Goal: Transaction & Acquisition: Obtain resource

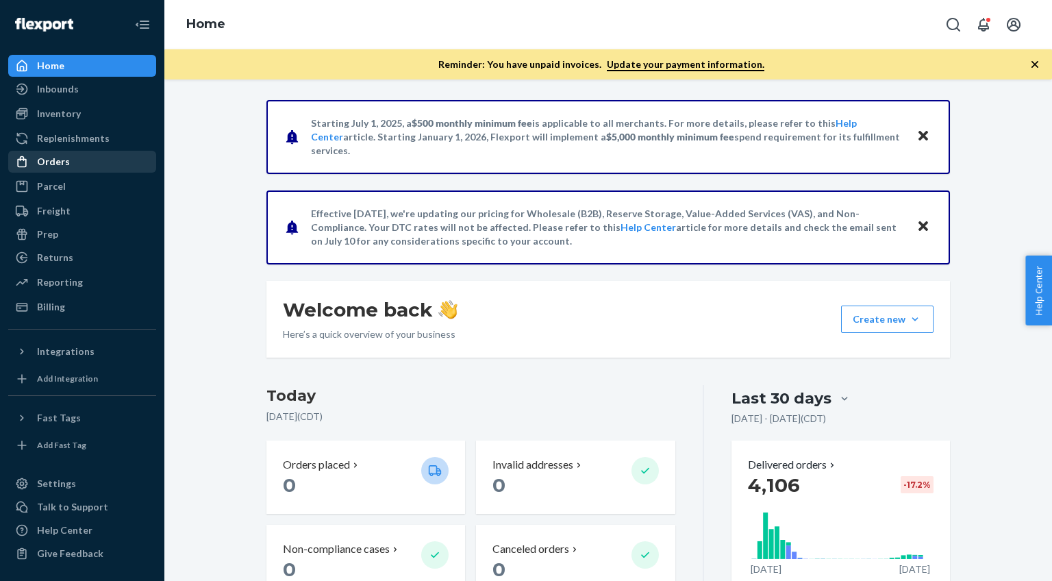
click at [62, 164] on div "Orders" at bounding box center [53, 162] width 33 height 14
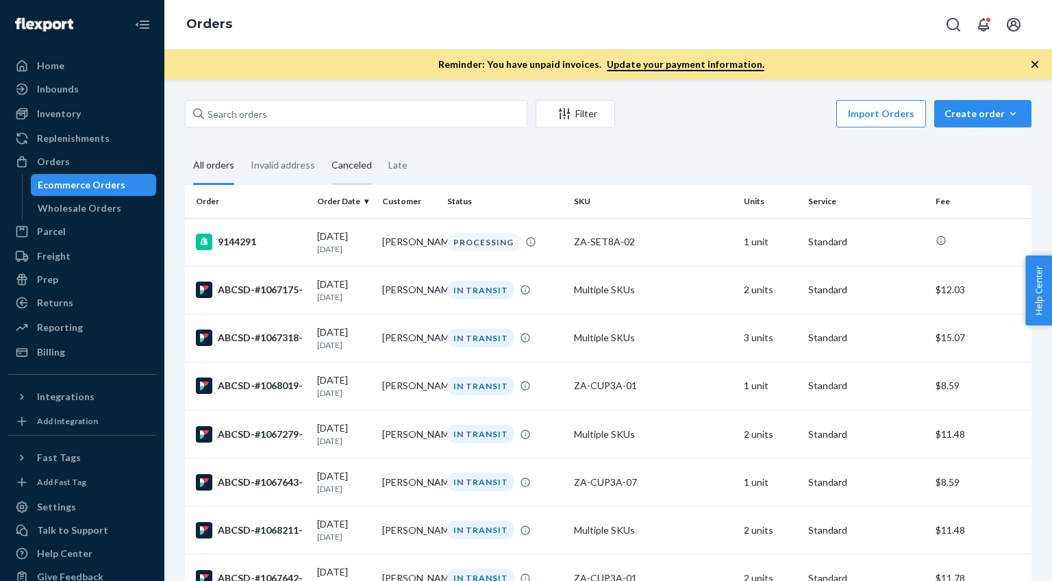
click at [345, 164] on div "Canceled" at bounding box center [351, 166] width 40 height 38
click at [323, 147] on input "Canceled" at bounding box center [323, 147] width 0 height 0
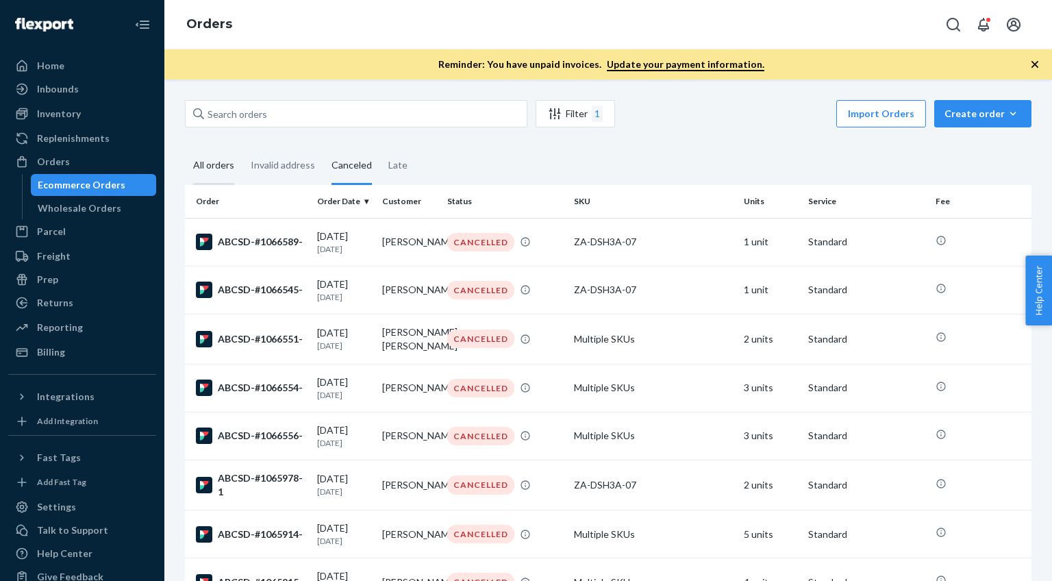
click at [212, 165] on div "All orders" at bounding box center [213, 166] width 41 height 38
click at [185, 147] on input "All orders" at bounding box center [185, 147] width 0 height 0
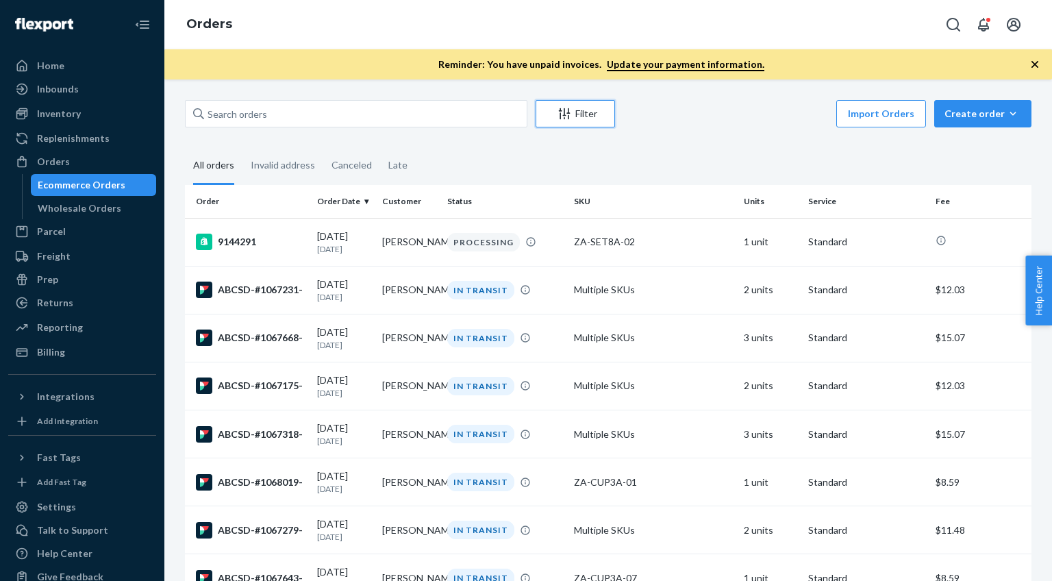
click at [588, 104] on button "Filter" at bounding box center [574, 113] width 79 height 27
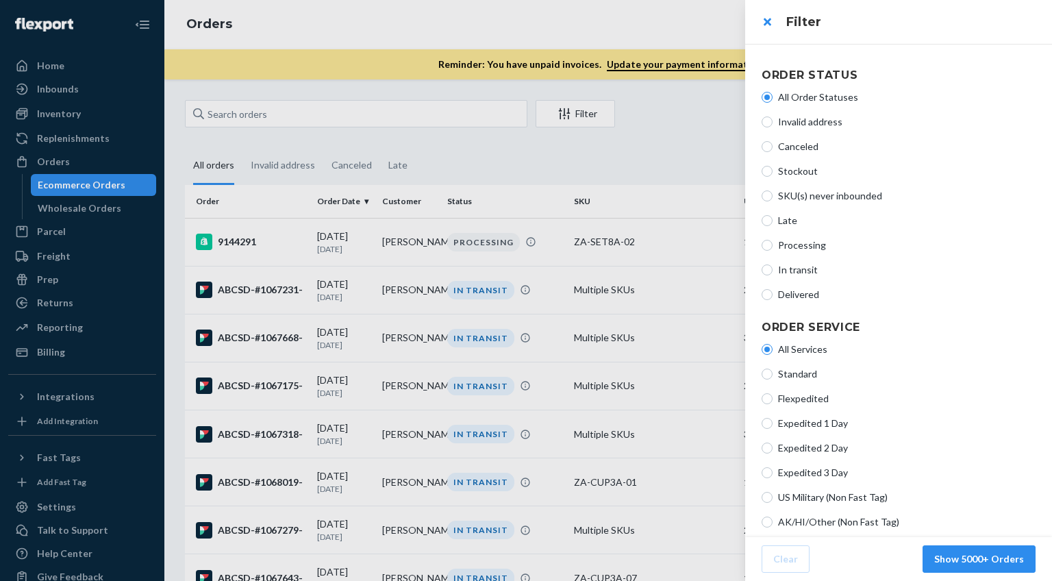
click at [774, 244] on label "Processing" at bounding box center [898, 245] width 274 height 14
click at [772, 244] on input "Processing" at bounding box center [766, 245] width 11 height 11
radio input "true"
radio input "false"
click at [988, 559] on button "Show 3 Orders" at bounding box center [990, 558] width 90 height 27
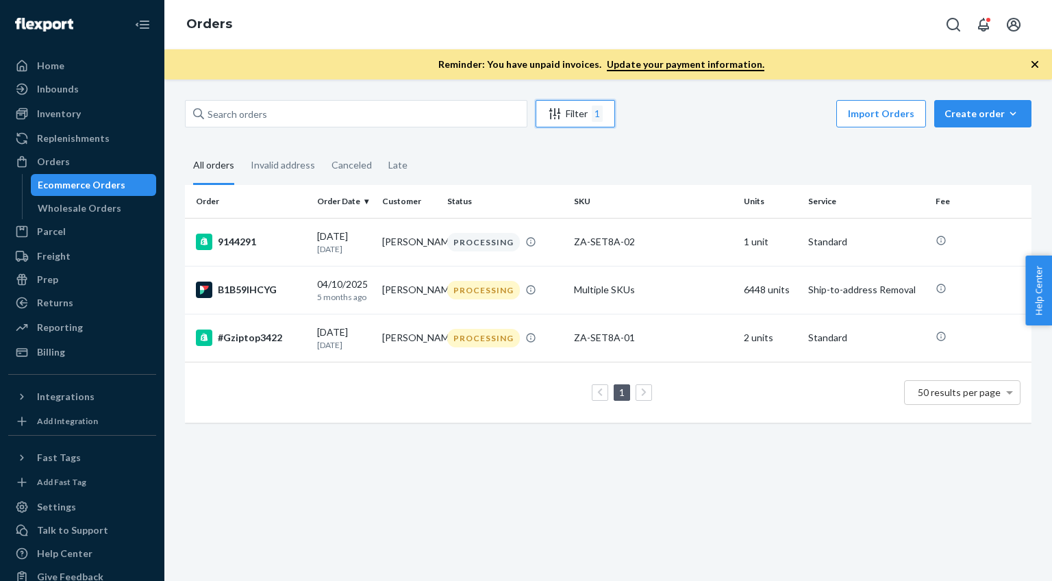
click at [588, 108] on div "Filter 1" at bounding box center [575, 113] width 78 height 16
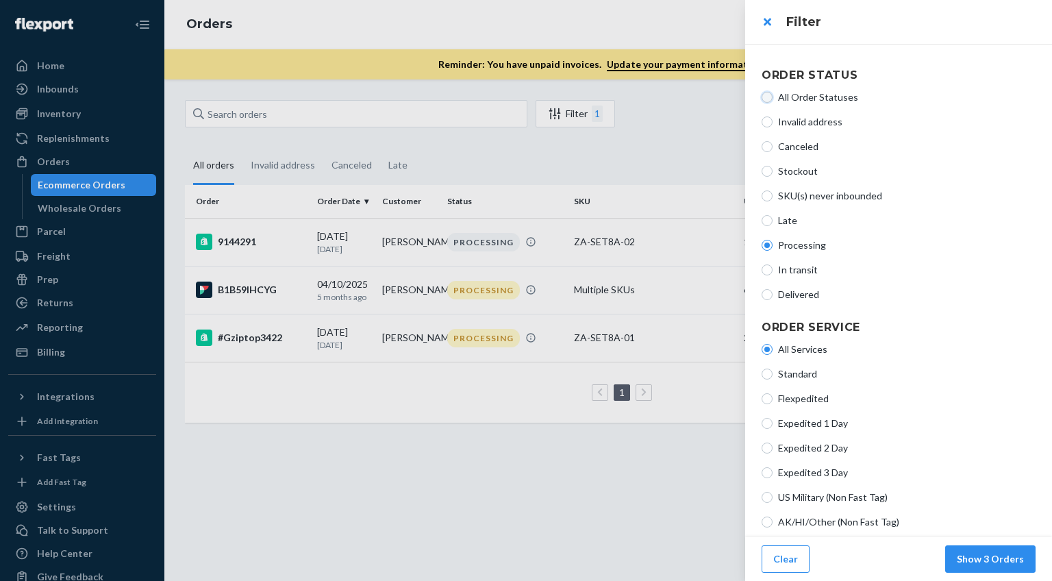
click at [765, 99] on input "All Order Statuses" at bounding box center [766, 97] width 11 height 11
radio input "true"
radio input "false"
click at [982, 564] on button "Show 5000+ Orders" at bounding box center [978, 558] width 113 height 27
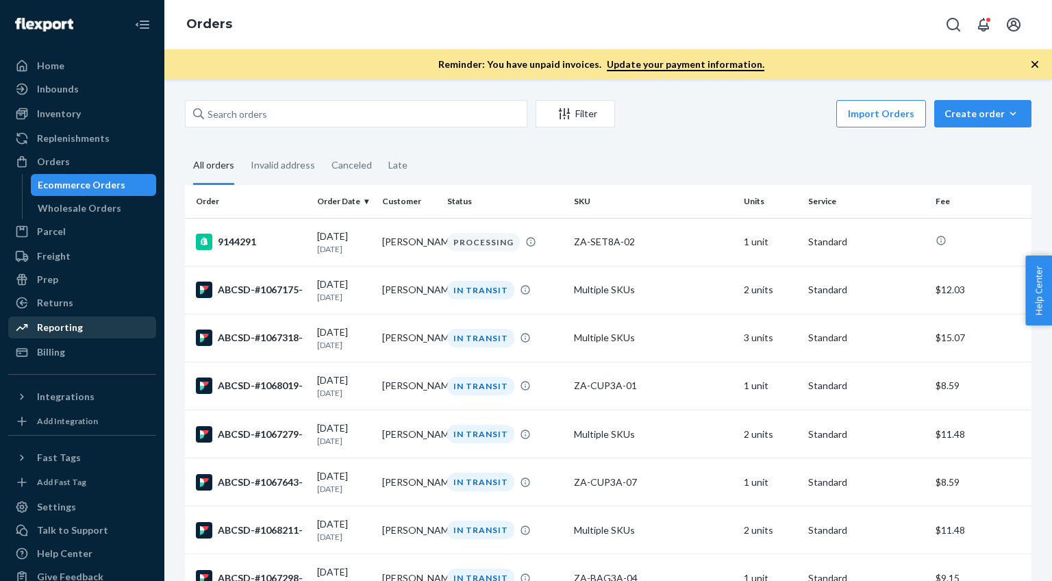
click at [57, 331] on div "Reporting" at bounding box center [60, 327] width 46 height 14
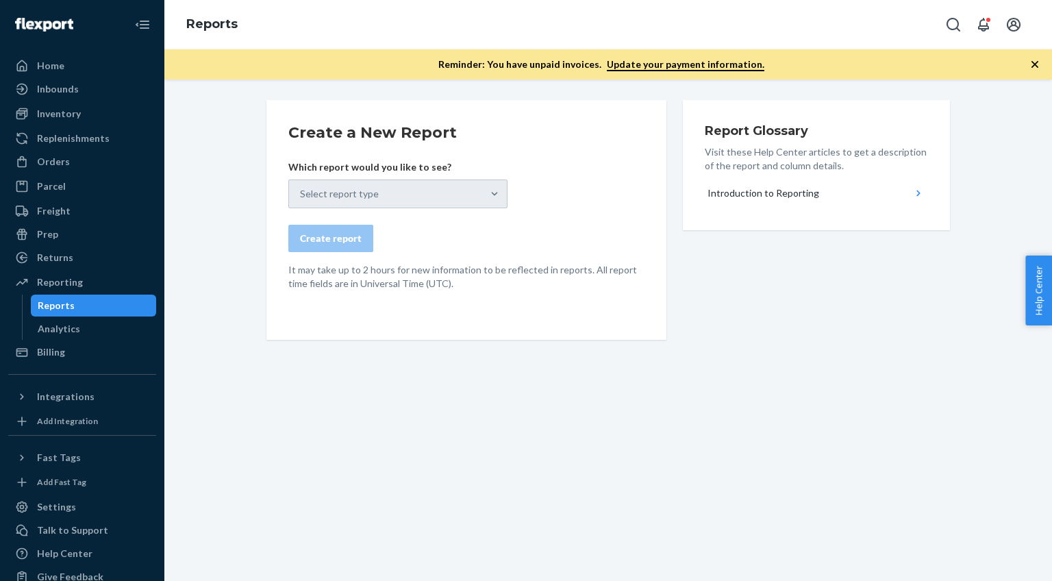
click at [411, 203] on div "Select report type" at bounding box center [397, 193] width 219 height 29
click at [432, 203] on div "Select report type" at bounding box center [397, 193] width 219 height 29
click at [301, 201] on input "Select report type" at bounding box center [300, 194] width 1 height 14
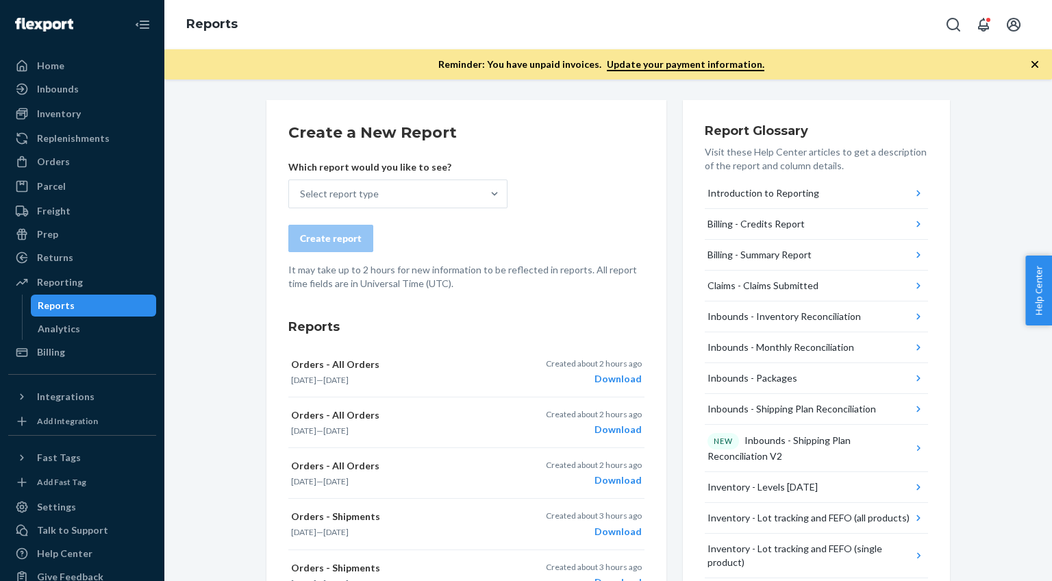
click at [432, 203] on div "Select report type" at bounding box center [385, 193] width 193 height 27
click at [301, 201] on input "Select report type" at bounding box center [300, 194] width 1 height 14
click at [432, 203] on div "Select report type" at bounding box center [385, 193] width 193 height 27
click at [301, 201] on input "0 results available. Select is focused ,type to refine list, press Down to open…" at bounding box center [300, 194] width 1 height 14
click at [582, 201] on form "Create a New Report Which report would you like to see? 0 results available. Se…" at bounding box center [466, 206] width 356 height 168
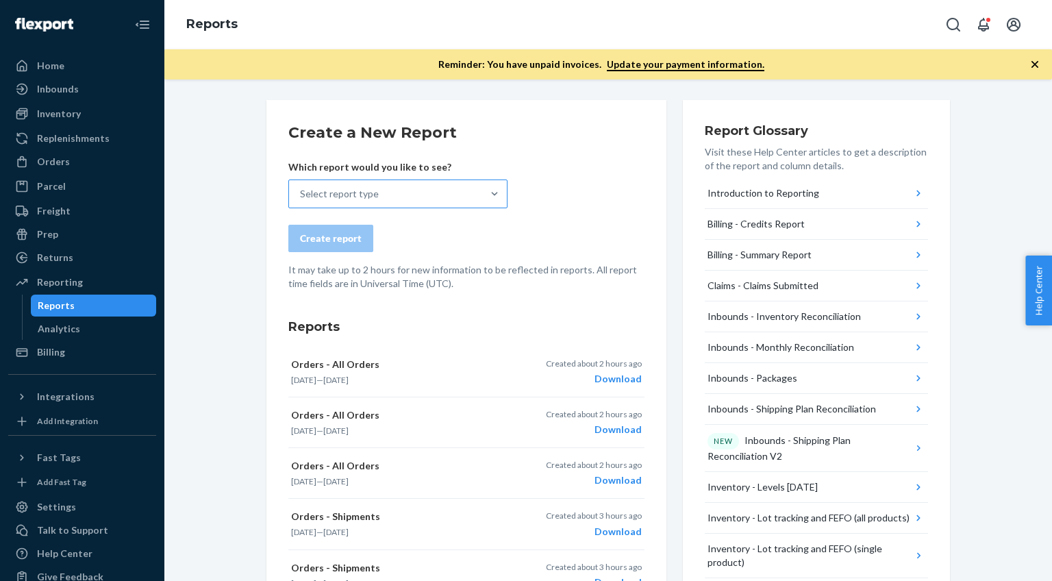
click at [338, 194] on div "Select report type" at bounding box center [339, 194] width 79 height 14
click at [301, 194] on input "Select report type" at bounding box center [300, 194] width 1 height 14
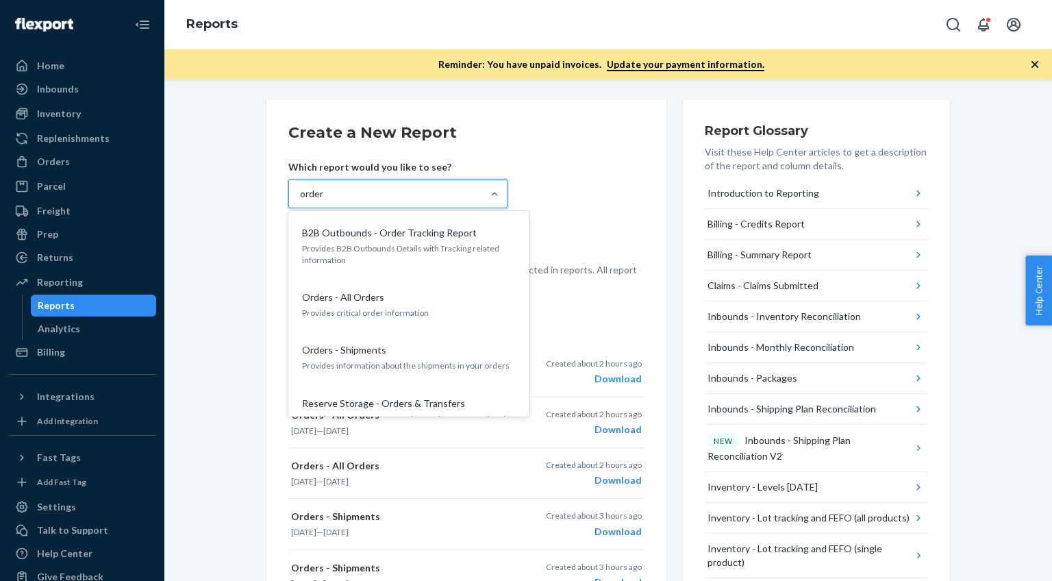
type input "orders"
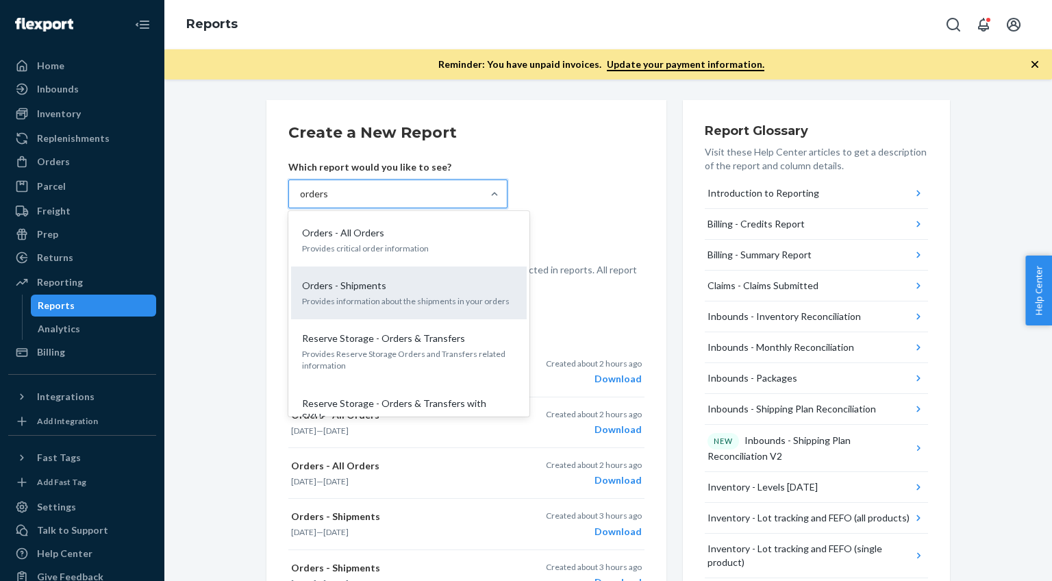
click at [330, 294] on div "Orders - Shipments Provides information about the shipments in your orders" at bounding box center [408, 293] width 219 height 42
click at [329, 201] on input "orders" at bounding box center [314, 194] width 29 height 14
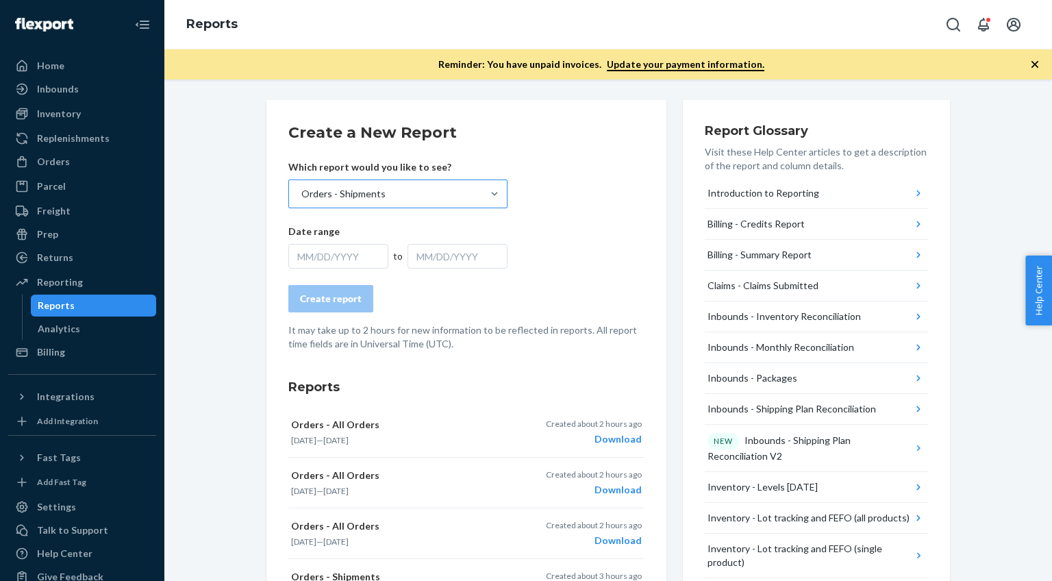
click at [355, 259] on div "MM/DD/YYYY" at bounding box center [338, 256] width 100 height 25
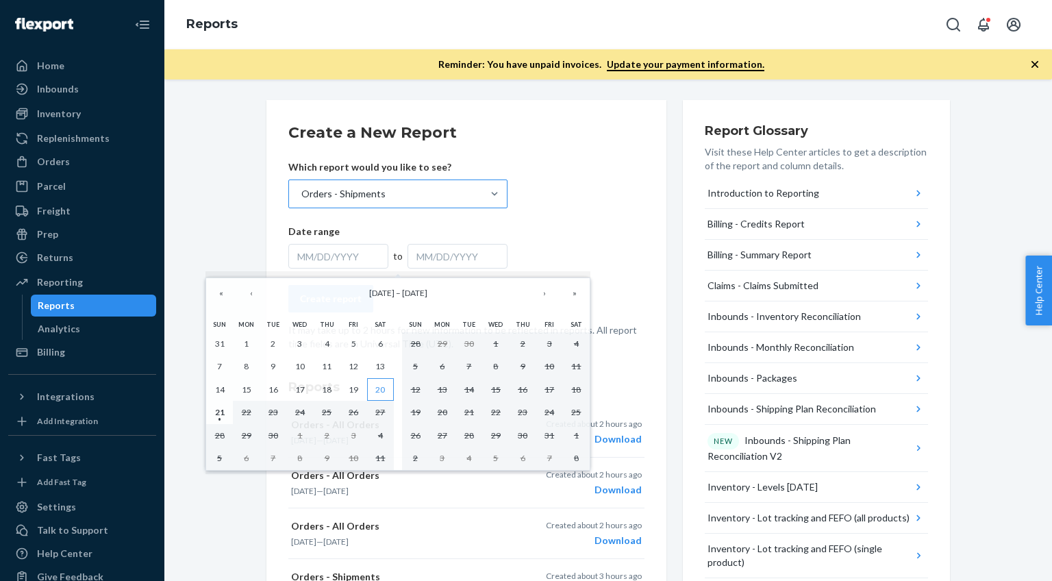
click at [380, 390] on abbr "20" at bounding box center [380, 389] width 10 height 10
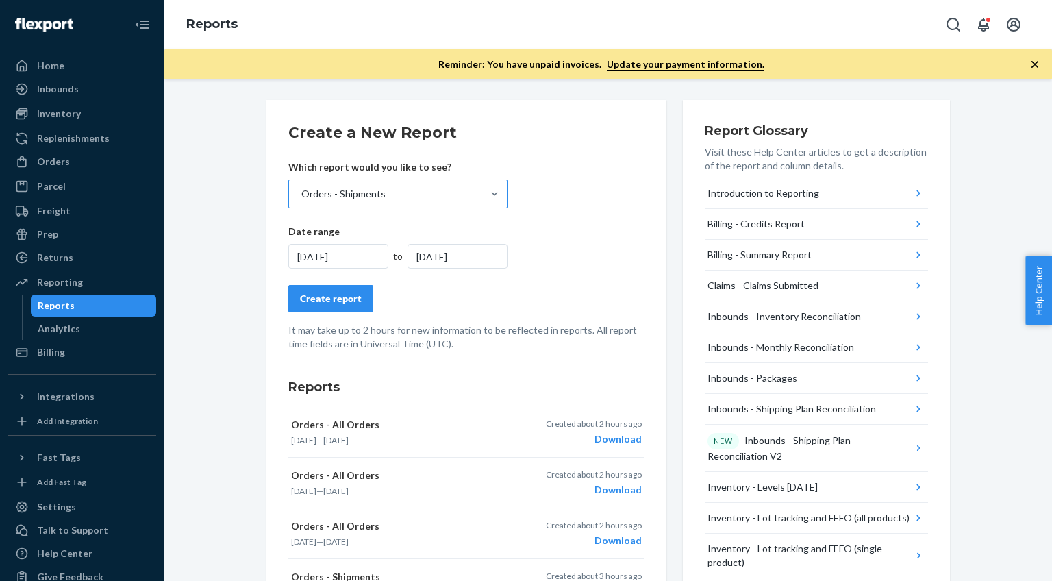
click at [331, 299] on div "Create report" at bounding box center [331, 299] width 62 height 14
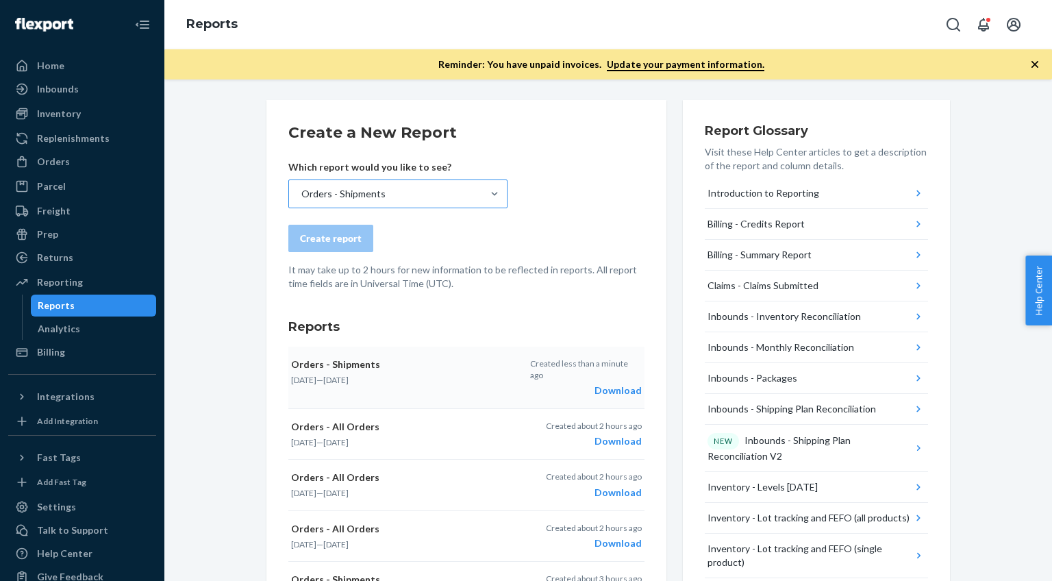
click at [616, 383] on div "Download" at bounding box center [586, 390] width 112 height 14
